Goal: Task Accomplishment & Management: Use online tool/utility

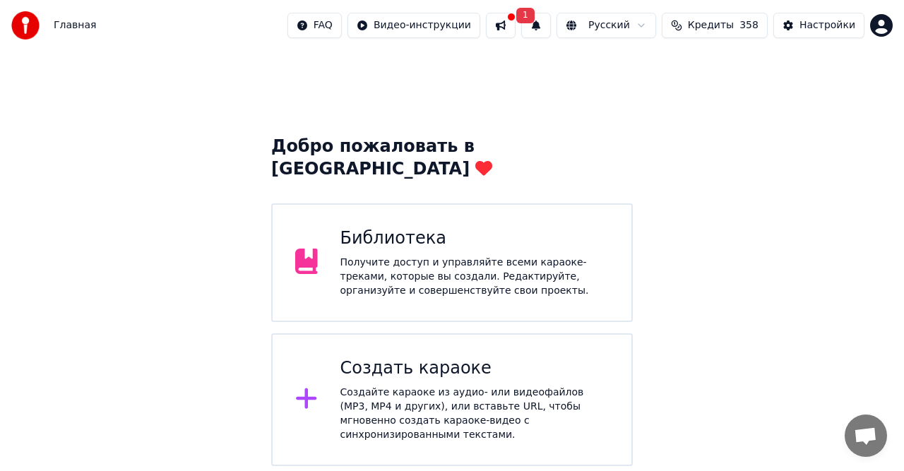
click at [420, 359] on div "Создать караоке Создайте караоке из аудио- или видеофайлов (MP3, MP4 и других),…" at bounding box center [474, 399] width 269 height 85
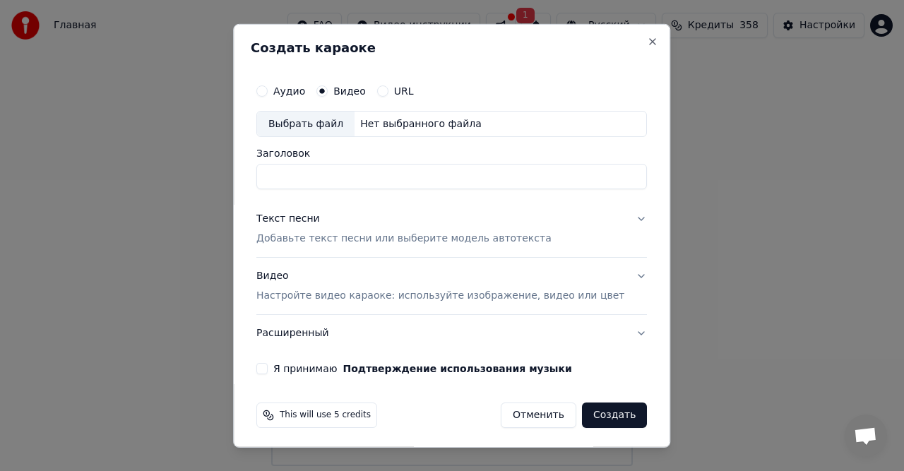
click at [366, 121] on div "Нет выбранного файла" at bounding box center [421, 124] width 133 height 14
type input "*********"
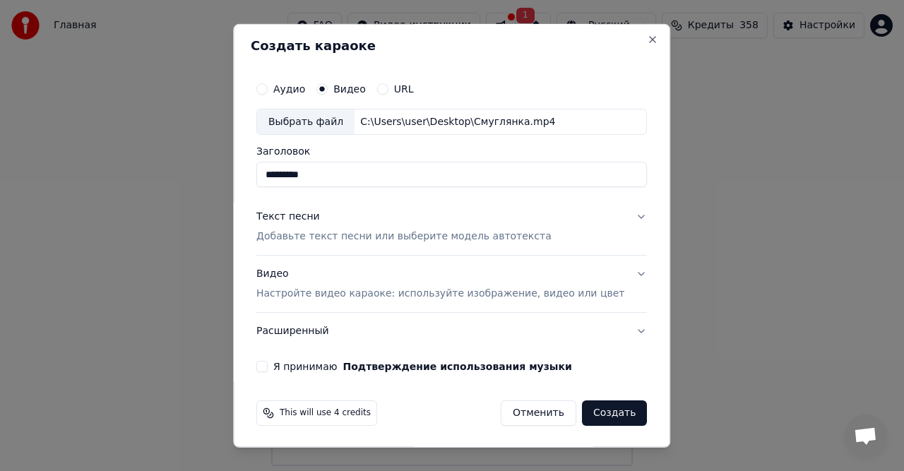
click at [313, 221] on div "Текст песни" at bounding box center [288, 217] width 64 height 14
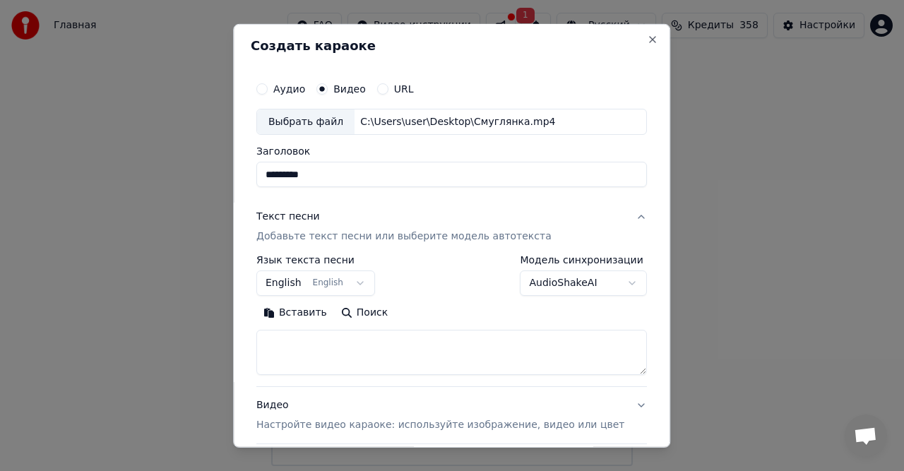
click at [313, 218] on div "Текст песни" at bounding box center [288, 217] width 64 height 14
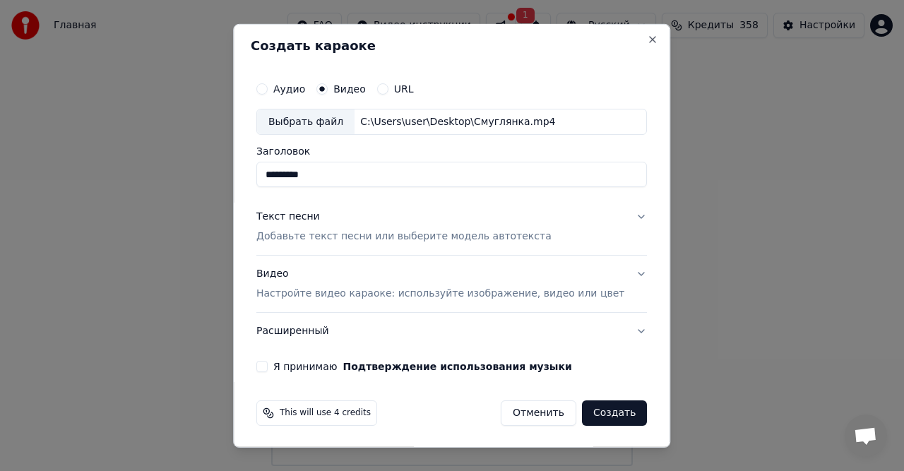
click at [309, 219] on div "Текст песни" at bounding box center [288, 217] width 64 height 14
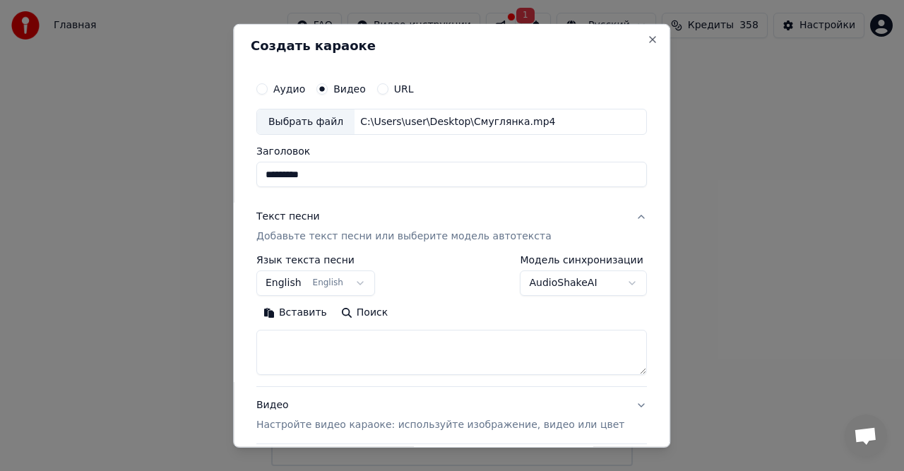
click at [313, 308] on button "Вставить" at bounding box center [295, 313] width 78 height 23
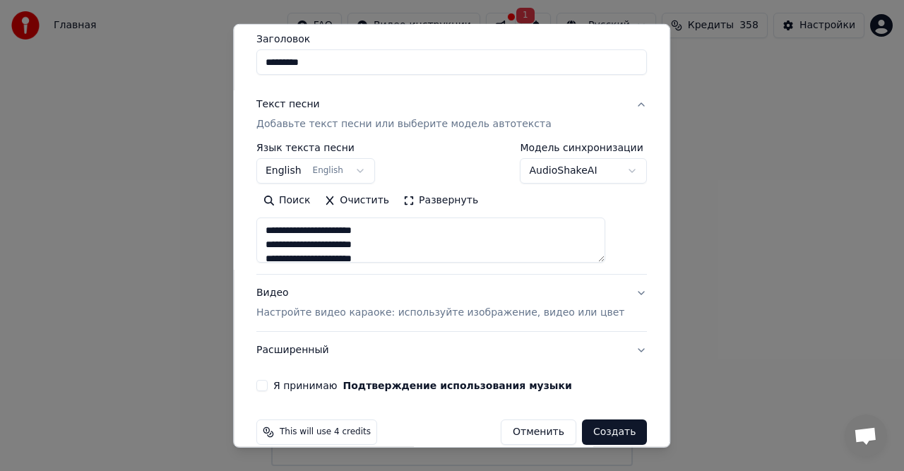
scroll to position [133, 0]
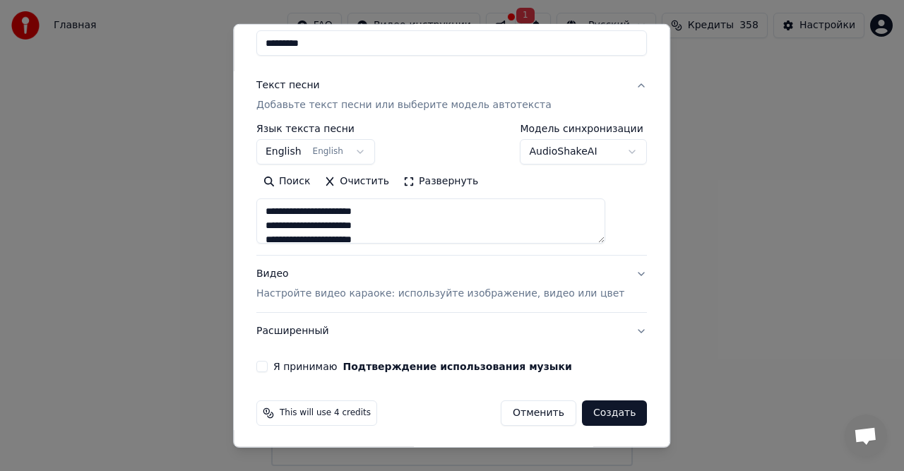
click at [311, 292] on p "Настройте видео караоке: используйте изображение, видео или цвет" at bounding box center [440, 294] width 368 height 14
type textarea "**********"
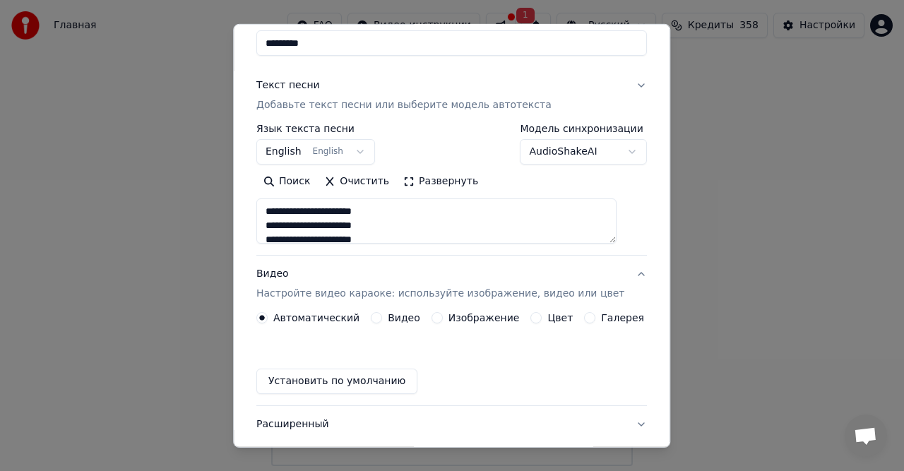
scroll to position [95, 0]
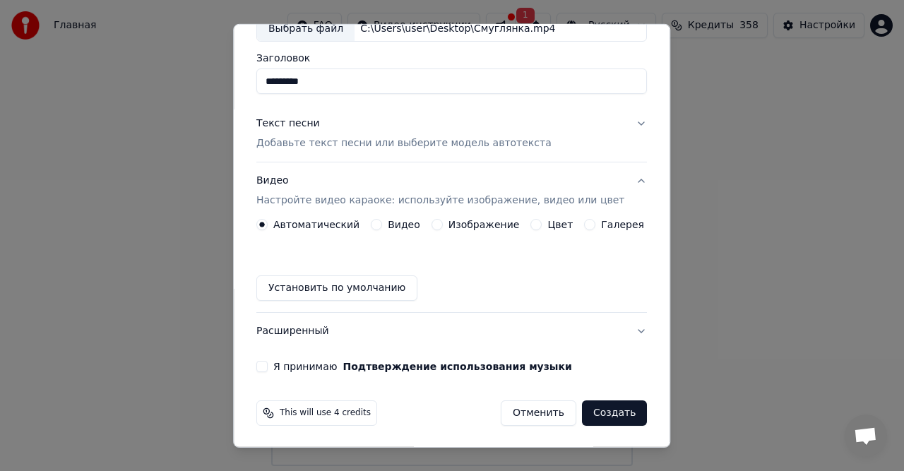
click at [396, 221] on label "Видео" at bounding box center [404, 225] width 32 height 10
click at [382, 221] on button "Видео" at bounding box center [376, 224] width 11 height 11
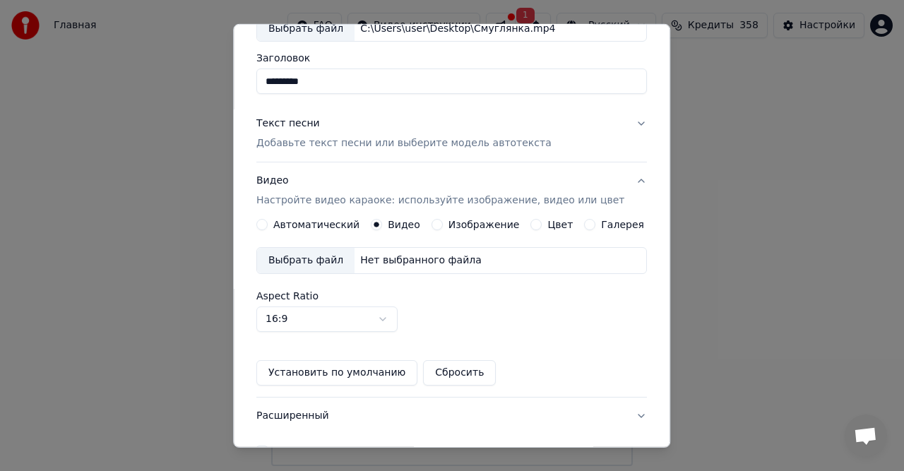
click at [400, 254] on div "Нет выбранного файла" at bounding box center [421, 261] width 133 height 14
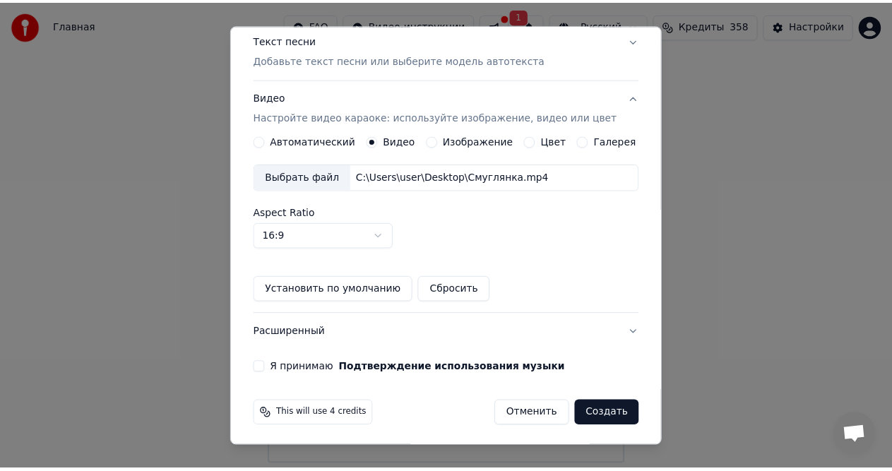
scroll to position [179, 0]
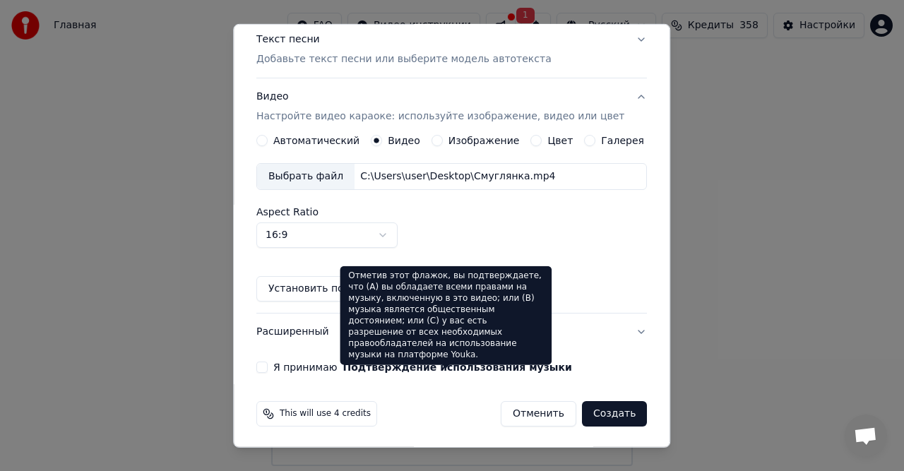
click at [322, 364] on label "Я принимаю Подтверждение использования музыки" at bounding box center [422, 367] width 299 height 10
click at [268, 364] on button "Я принимаю Подтверждение использования музыки" at bounding box center [261, 367] width 11 height 11
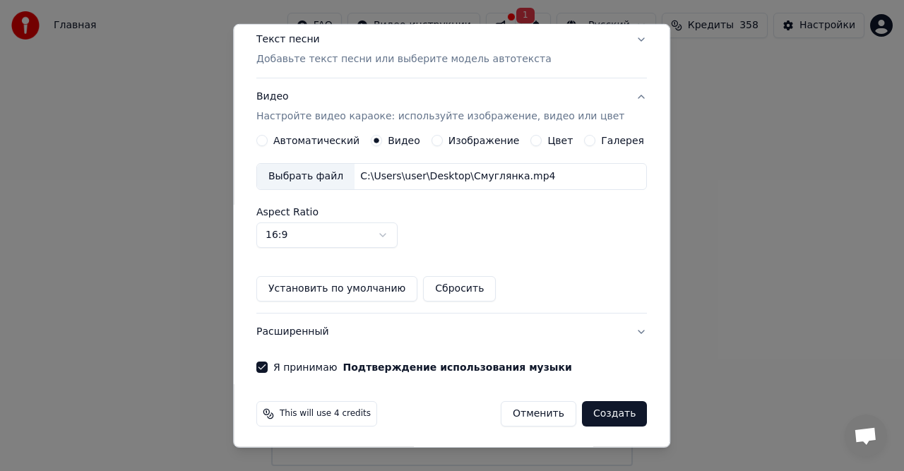
click at [597, 415] on button "Создать" at bounding box center [614, 413] width 65 height 25
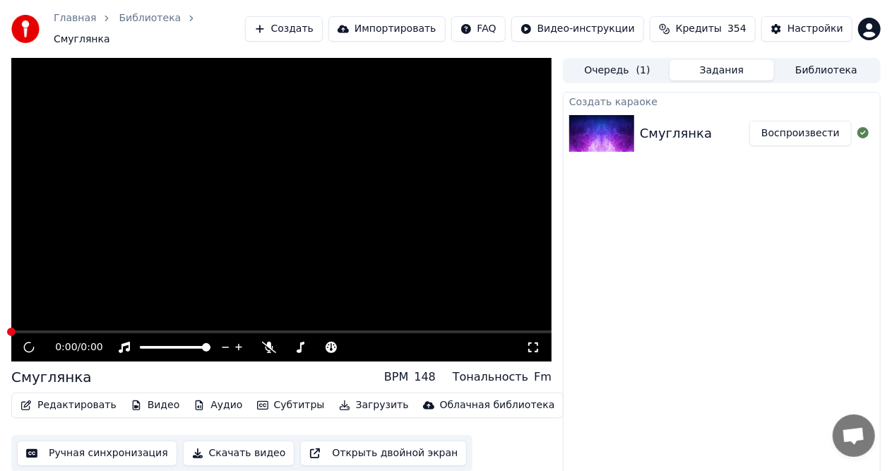
click at [659, 129] on div "Смуглянка" at bounding box center [676, 134] width 72 height 20
click at [845, 127] on button "Воспроизвести" at bounding box center [800, 133] width 102 height 25
click at [862, 117] on body "Главная Библиотека Смуглянка Создать Импортировать FAQ Видео-инструкции Кредиты…" at bounding box center [446, 235] width 892 height 471
click at [862, 127] on icon at bounding box center [862, 132] width 11 height 11
click at [842, 128] on button "Воспроизвести" at bounding box center [800, 133] width 102 height 25
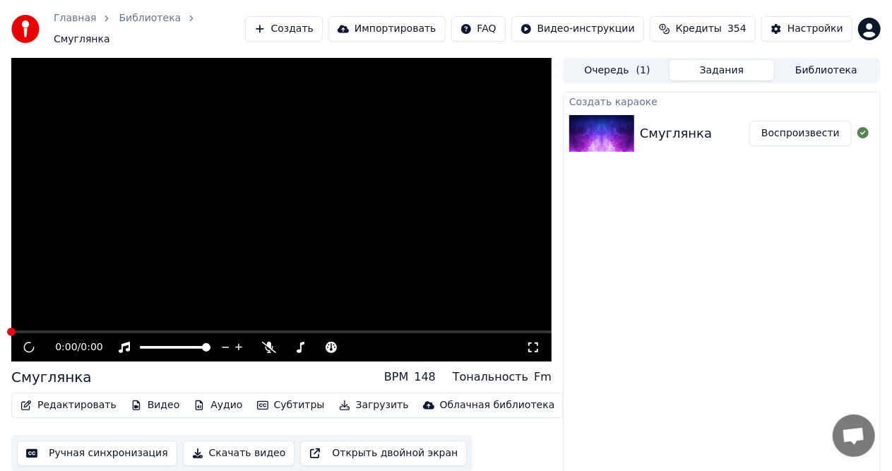
click at [831, 127] on button "Воспроизвести" at bounding box center [800, 133] width 102 height 25
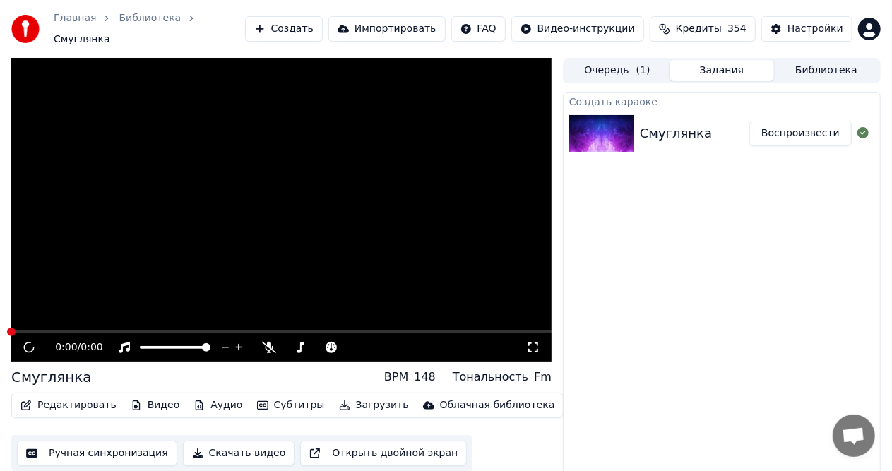
click at [831, 127] on button "Воспроизвести" at bounding box center [800, 133] width 102 height 25
click at [107, 441] on button "Ручная синхронизация" at bounding box center [97, 453] width 160 height 25
click at [862, 129] on icon at bounding box center [862, 132] width 11 height 11
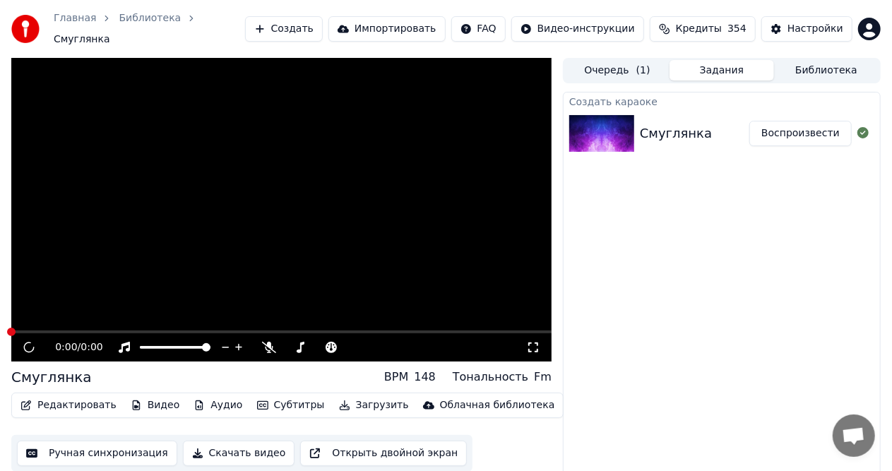
click at [862, 129] on icon at bounding box center [862, 132] width 11 height 11
click at [718, 299] on div "Создать караоке Смуглянка Воспроизвести" at bounding box center [722, 292] width 318 height 400
click at [641, 131] on div "Смуглянка" at bounding box center [676, 134] width 72 height 20
click at [665, 129] on div "Смуглянка" at bounding box center [676, 134] width 72 height 20
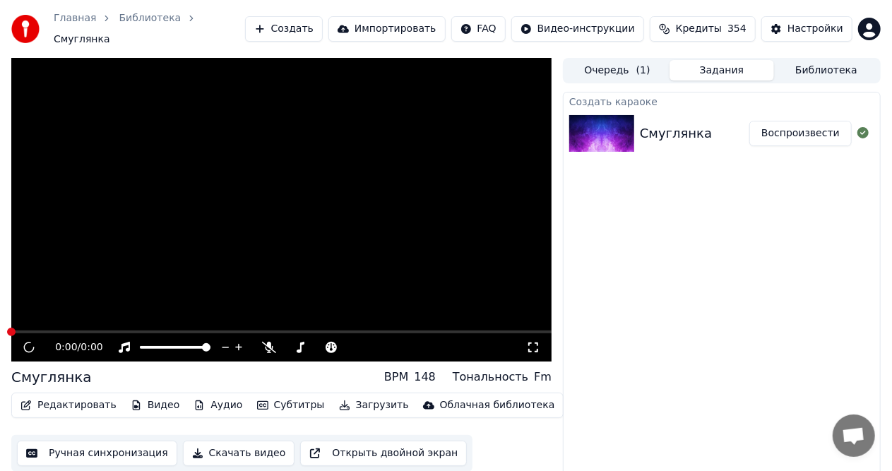
click at [665, 129] on div "Смуглянка" at bounding box center [676, 134] width 72 height 20
drag, startPoint x: 665, startPoint y: 129, endPoint x: 700, endPoint y: 127, distance: 34.6
click at [695, 129] on div "Смуглянка" at bounding box center [676, 134] width 72 height 20
click at [705, 126] on div "Смуглянка" at bounding box center [694, 134] width 109 height 20
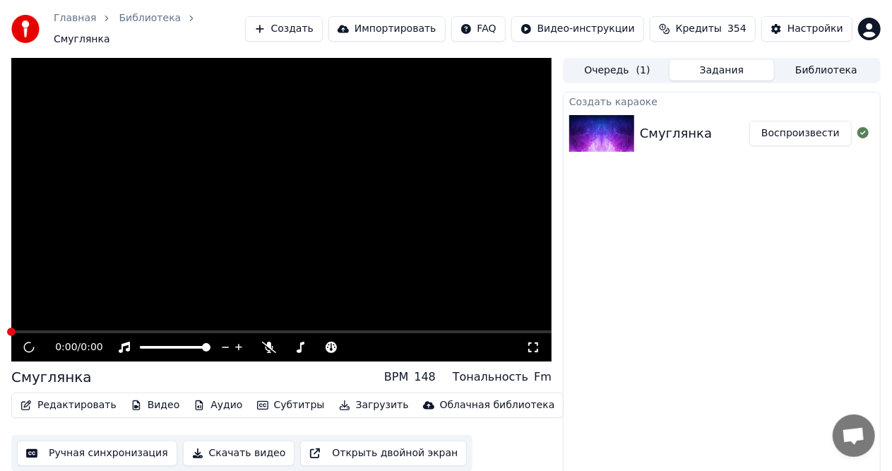
click at [619, 61] on button "Очередь ( 1 )" at bounding box center [617, 70] width 105 height 20
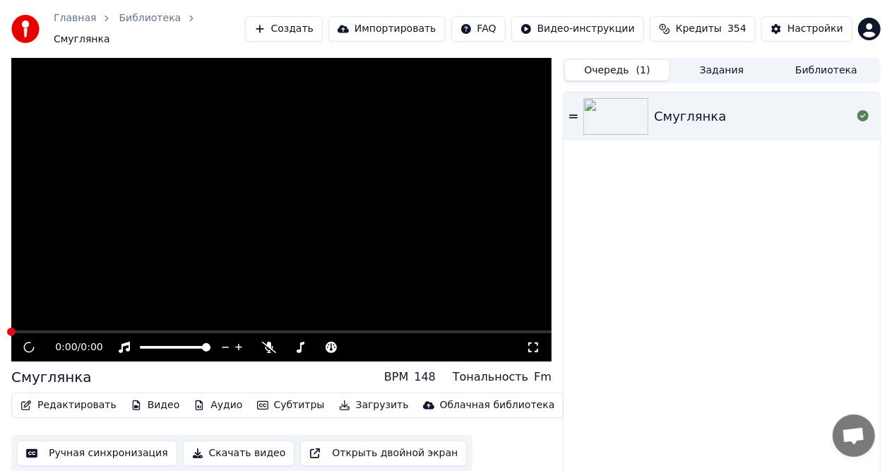
click at [573, 114] on icon at bounding box center [573, 116] width 8 height 4
click at [573, 112] on icon at bounding box center [573, 117] width 8 height 10
click at [863, 110] on icon at bounding box center [862, 115] width 11 height 11
click at [682, 113] on div "Смуглянка" at bounding box center [690, 117] width 72 height 20
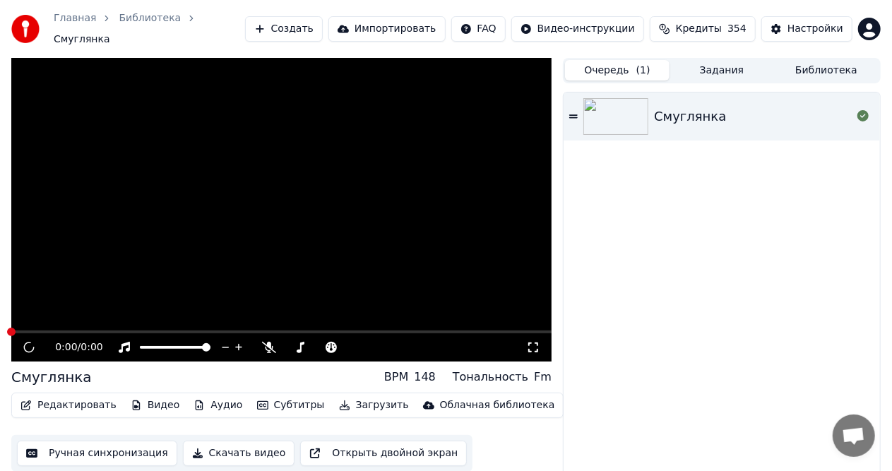
click at [686, 254] on div "Смуглянка" at bounding box center [722, 292] width 316 height 399
click at [857, 437] on span "Open chat" at bounding box center [853, 437] width 23 height 20
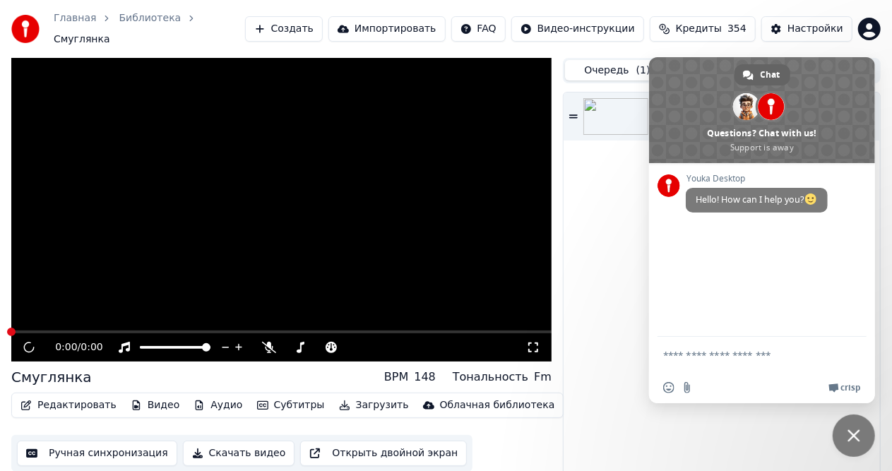
click at [602, 327] on div "Смуглянка" at bounding box center [722, 292] width 316 height 399
click at [627, 276] on div "Смуглянка" at bounding box center [722, 292] width 316 height 399
click at [850, 382] on span "Crisp" at bounding box center [850, 387] width 20 height 11
click at [856, 436] on span "Close chat" at bounding box center [854, 435] width 13 height 13
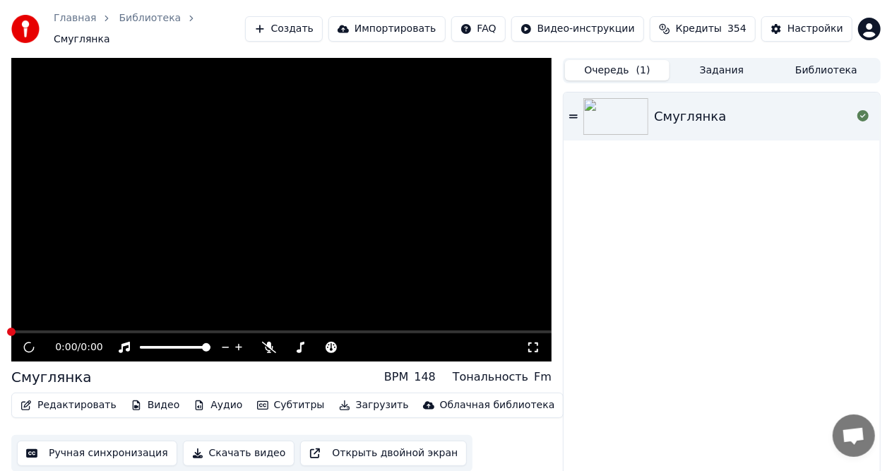
click at [723, 68] on button "Задания" at bounding box center [722, 70] width 105 height 20
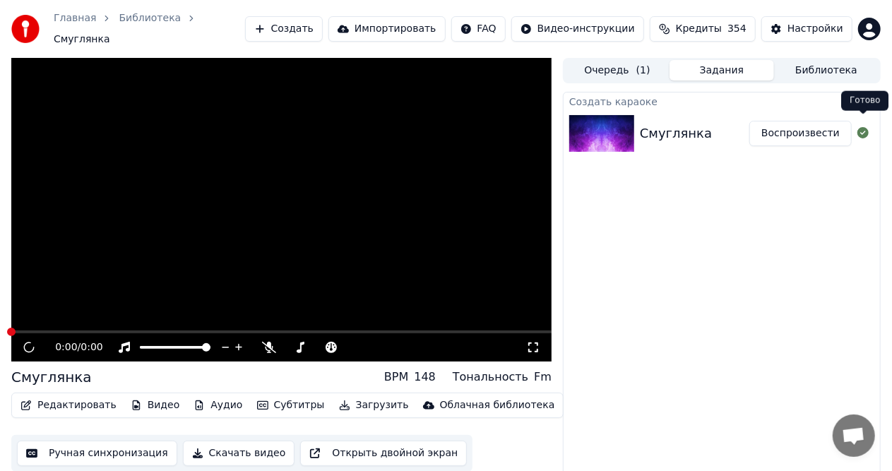
click at [869, 127] on icon at bounding box center [862, 132] width 11 height 11
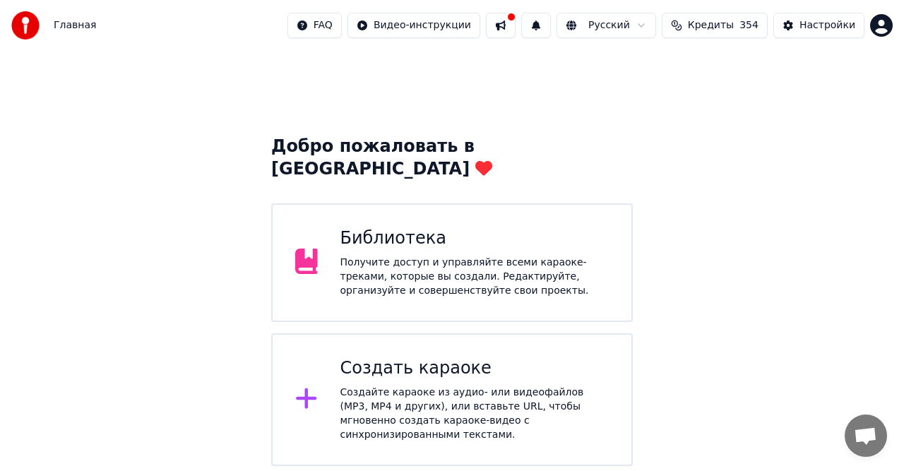
click at [398, 256] on div "Получите доступ и управляйте всеми караоке-треками, которые вы создали. Редакти…" at bounding box center [474, 277] width 269 height 42
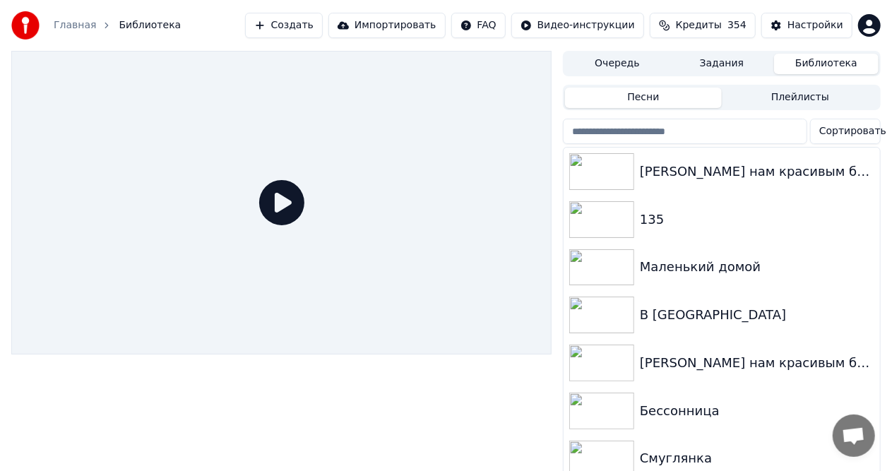
click at [624, 67] on button "Очередь" at bounding box center [617, 64] width 105 height 20
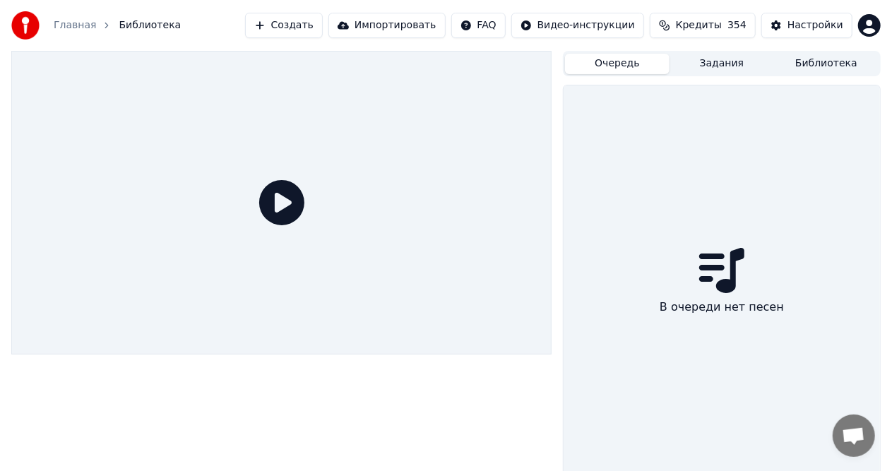
click at [697, 64] on button "Задания" at bounding box center [722, 64] width 105 height 20
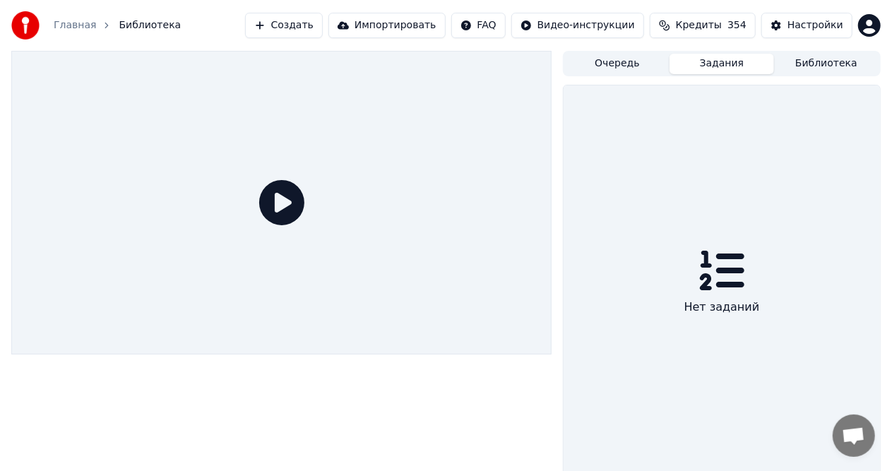
click at [845, 62] on button "Библиотека" at bounding box center [826, 64] width 105 height 20
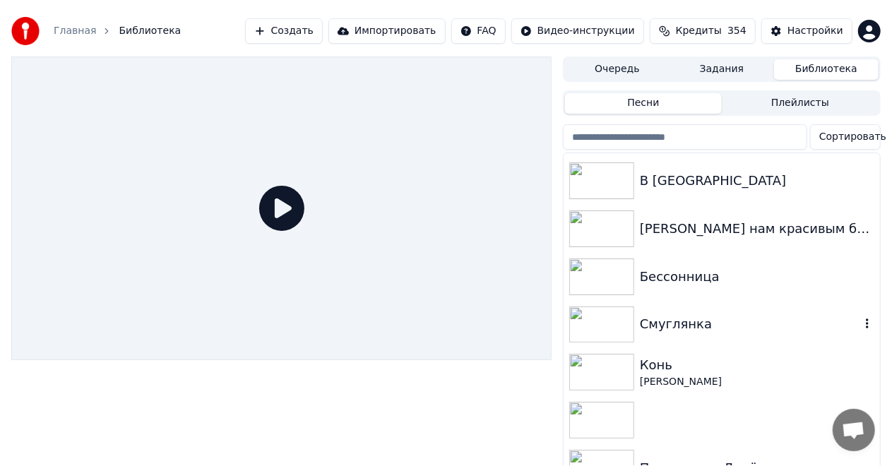
scroll to position [141, 0]
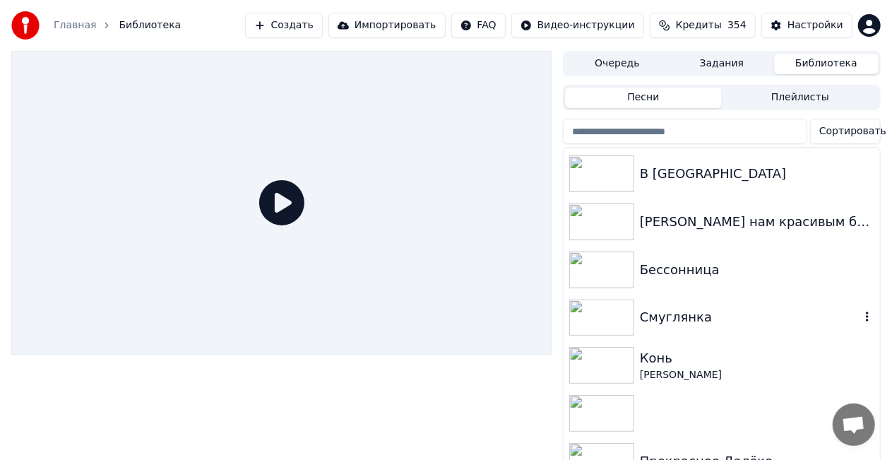
click at [860, 316] on icon "button" at bounding box center [867, 316] width 14 height 11
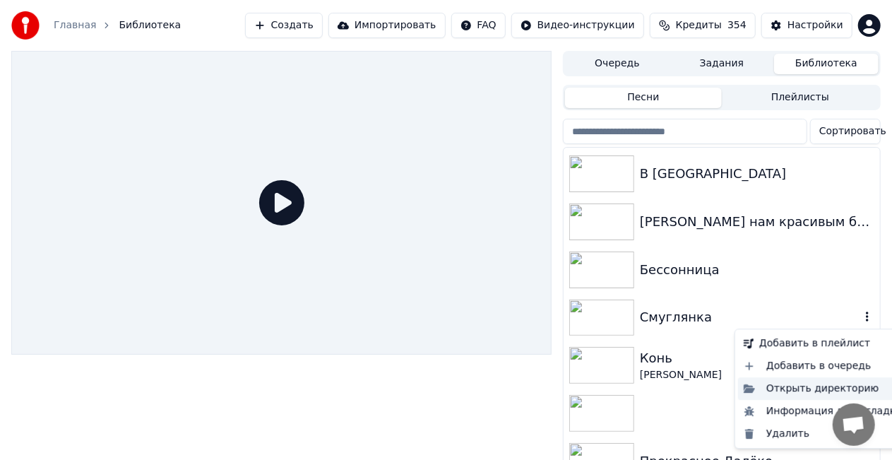
click at [815, 390] on div "Открыть директорию" at bounding box center [823, 388] width 170 height 23
click at [860, 315] on icon "button" at bounding box center [867, 316] width 14 height 11
click at [792, 364] on div "Добавить в очередь" at bounding box center [823, 366] width 170 height 23
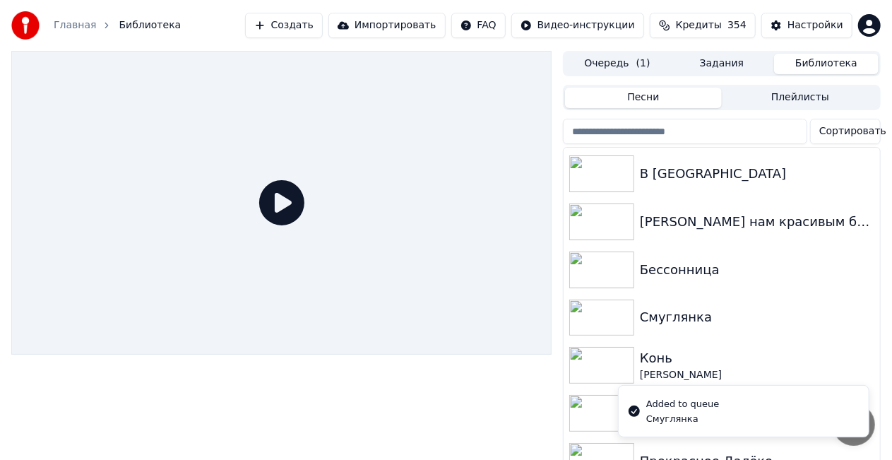
click at [610, 64] on button "Очередь ( 1 )" at bounding box center [617, 64] width 105 height 20
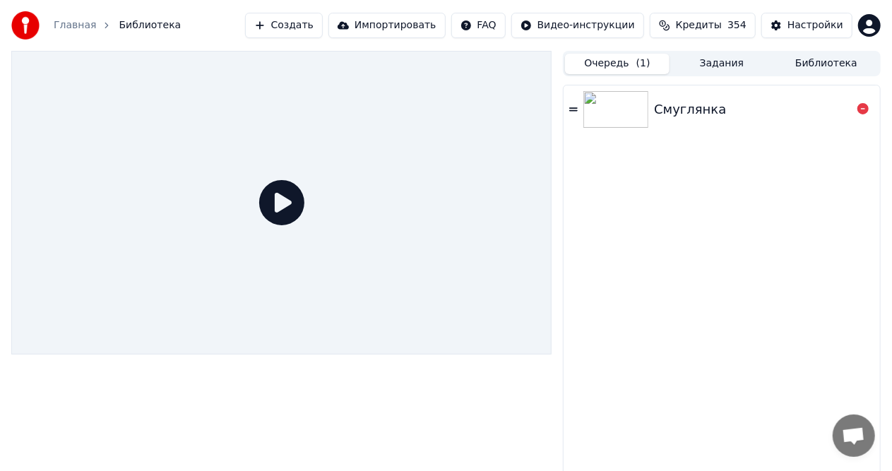
click at [576, 111] on icon at bounding box center [573, 110] width 8 height 10
